Goal: Use online tool/utility: Utilize a website feature to perform a specific function

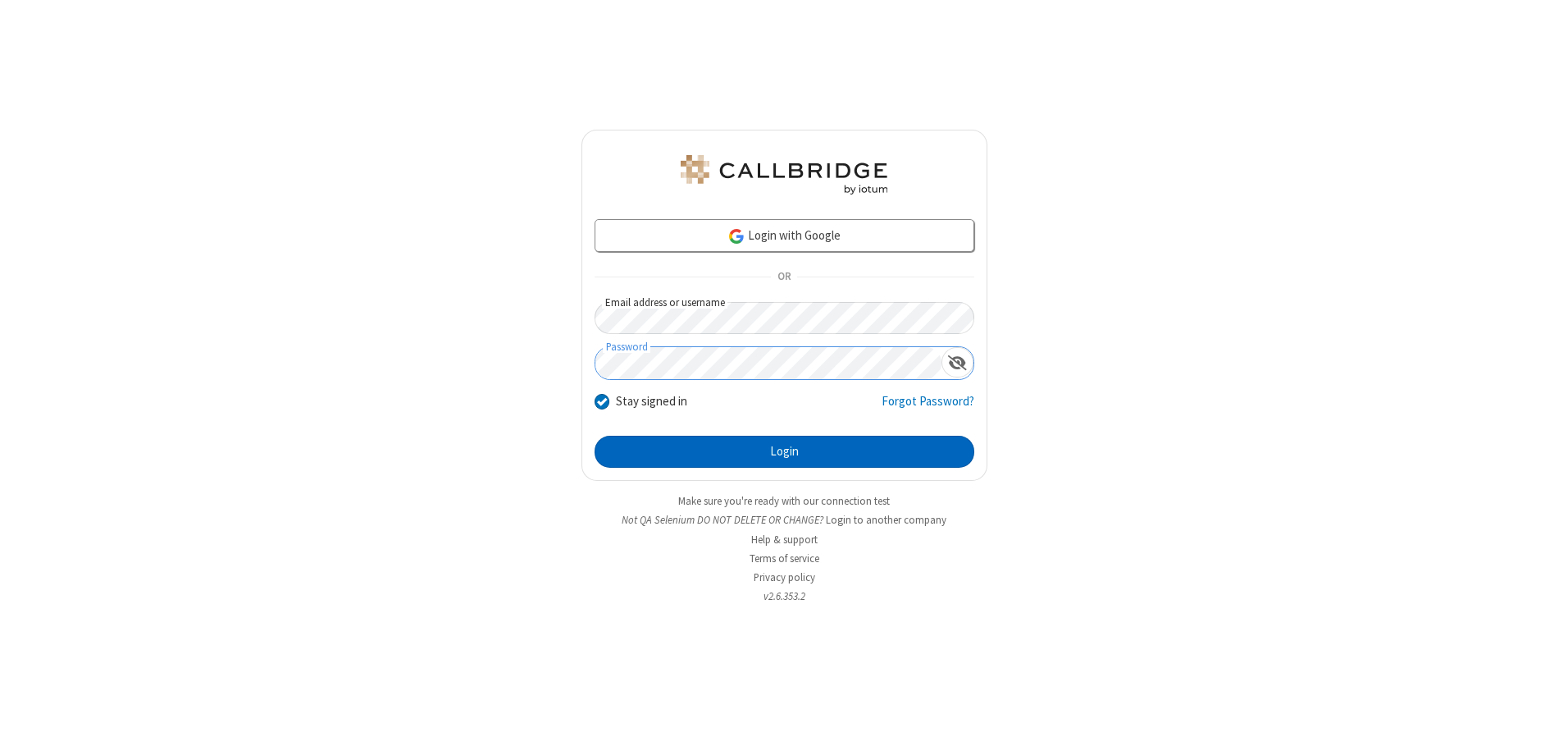
click at [784, 452] on button "Login" at bounding box center [784, 452] width 380 height 33
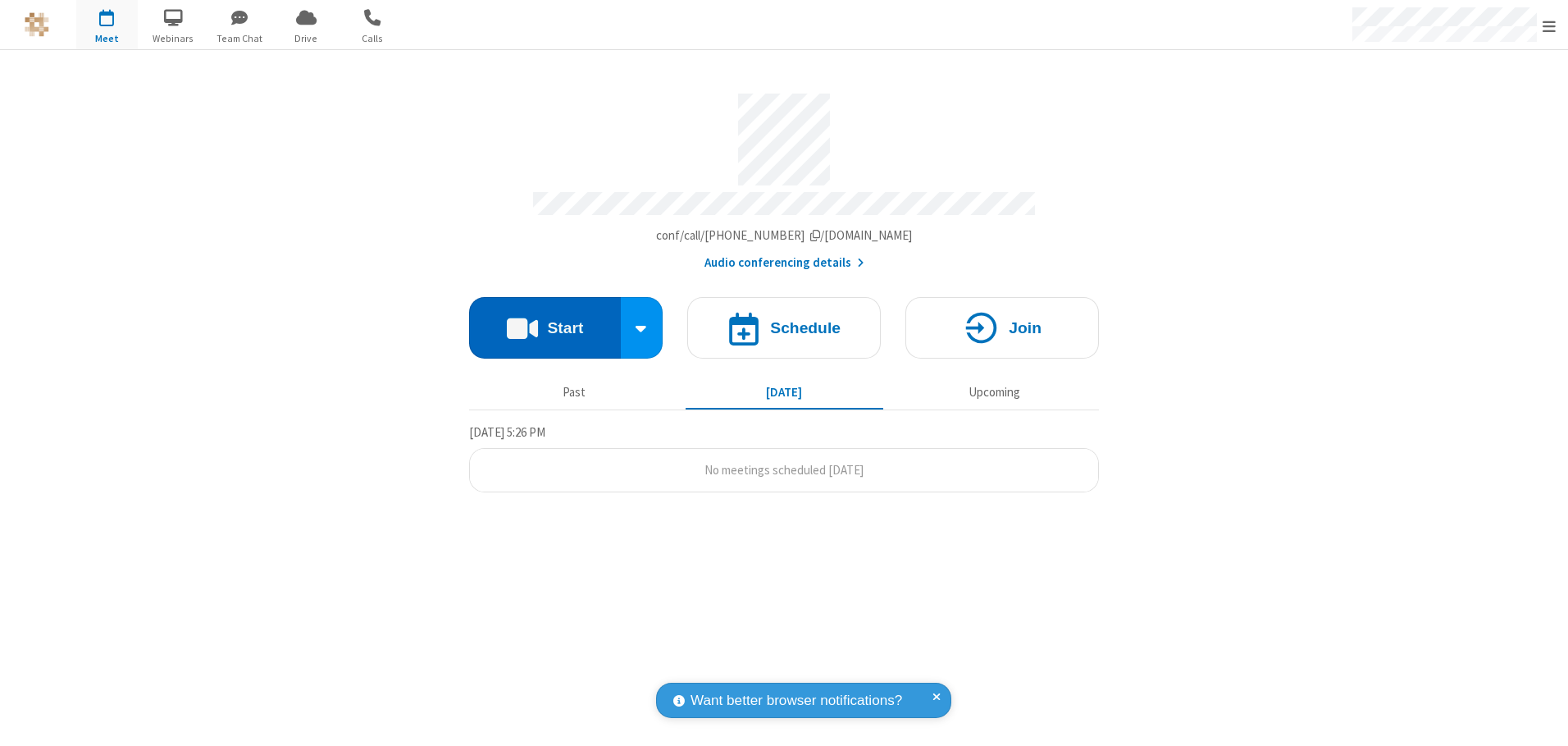
click at [545, 321] on button "Start" at bounding box center [545, 328] width 152 height 62
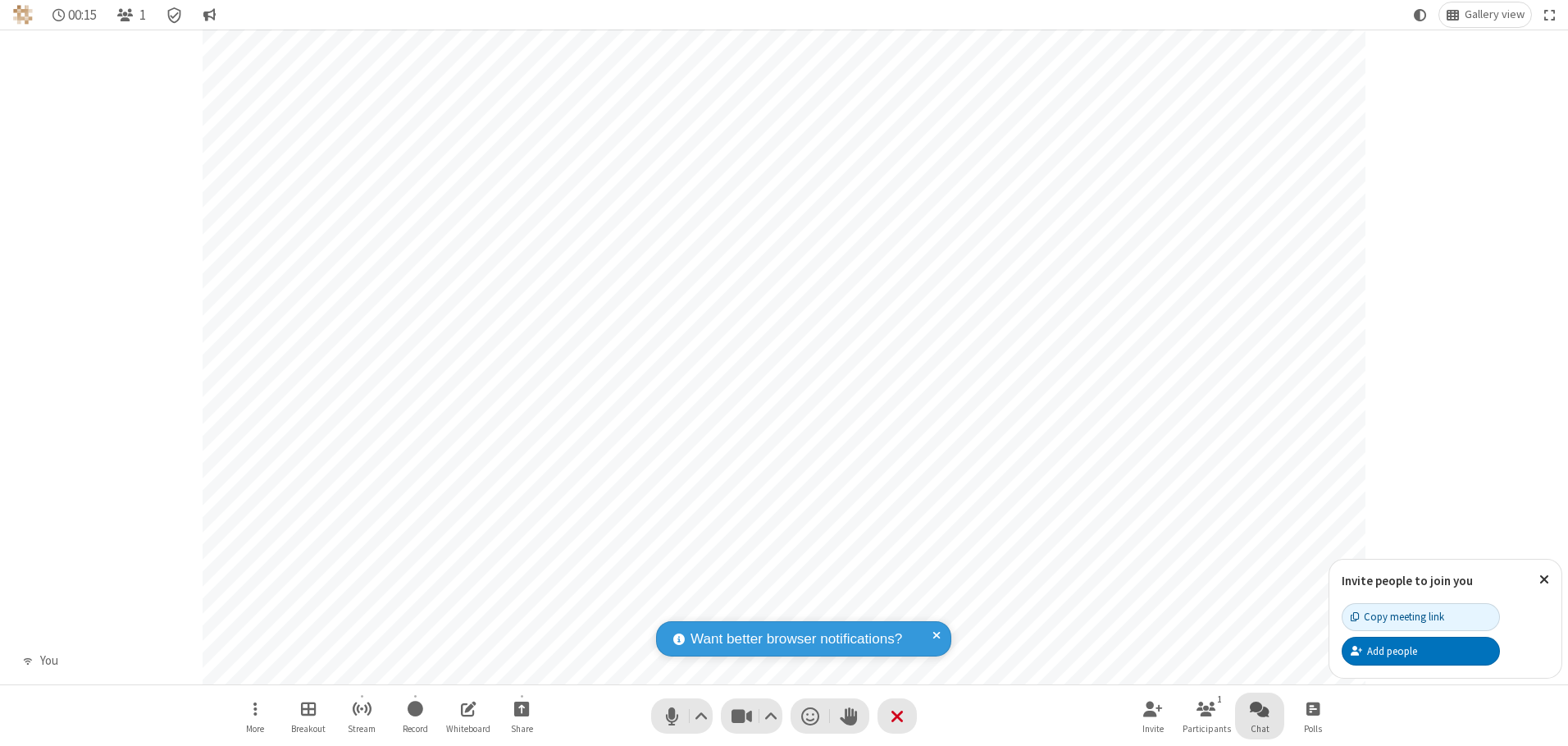
click at [1260, 708] on span "Open chat" at bounding box center [1260, 708] width 20 height 21
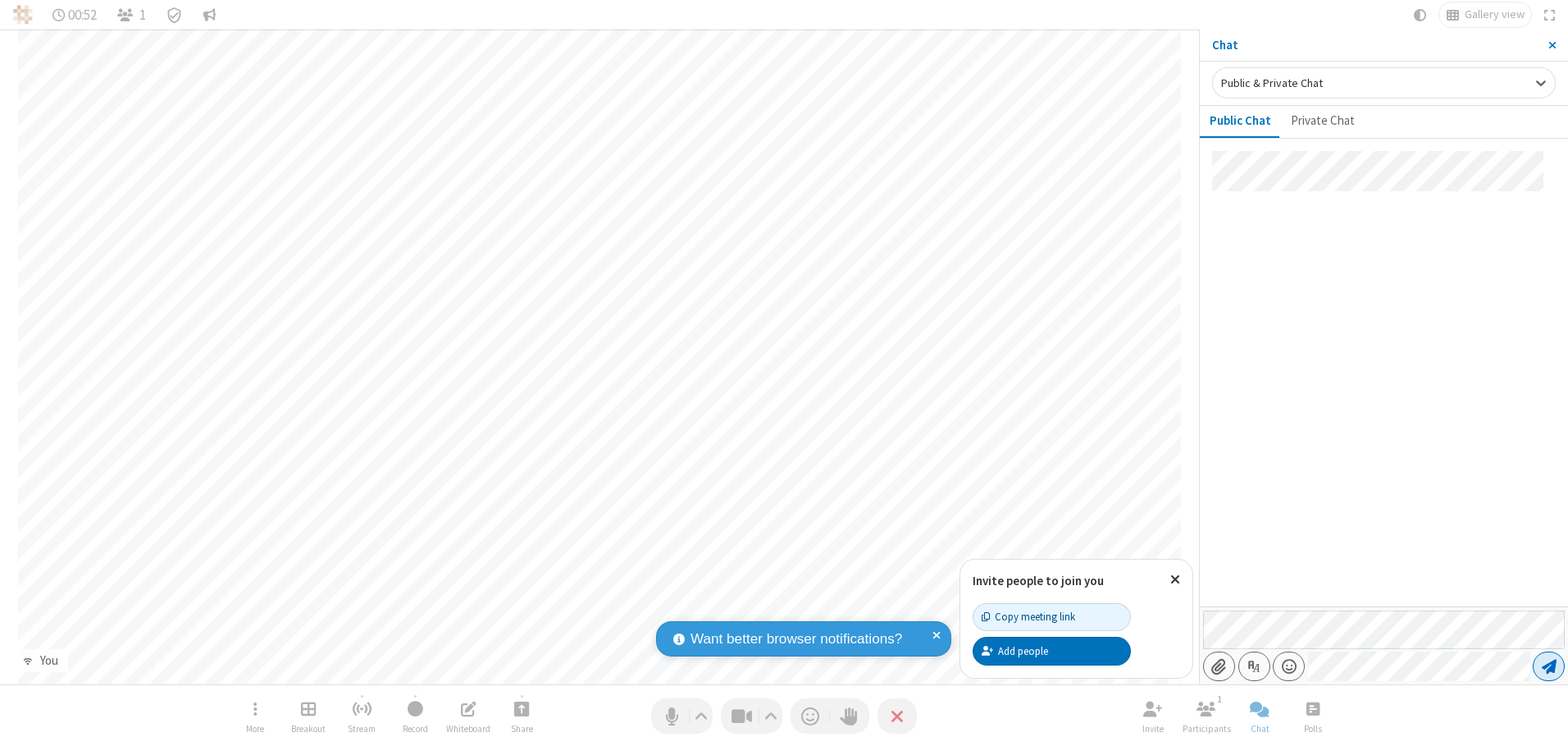
click at [1548, 666] on span "Send message" at bounding box center [1549, 666] width 14 height 16
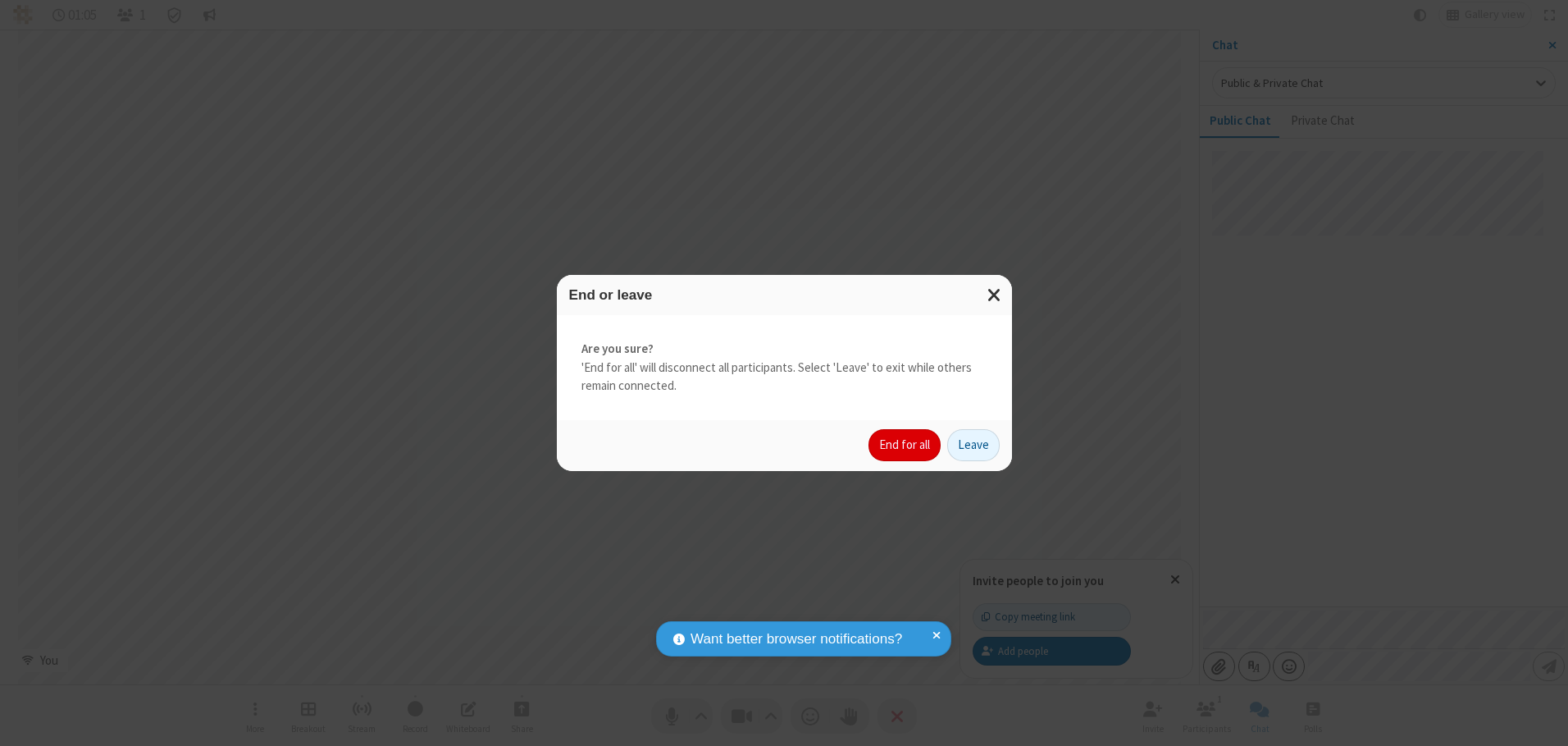
click at [906, 444] on button "End for all" at bounding box center [905, 445] width 72 height 33
